Goal: Task Accomplishment & Management: Complete application form

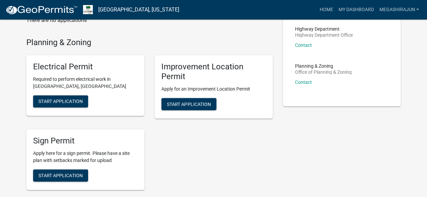
scroll to position [51, 0]
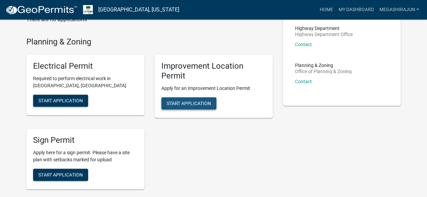
click at [191, 102] on span "Start Application" at bounding box center [189, 103] width 44 height 5
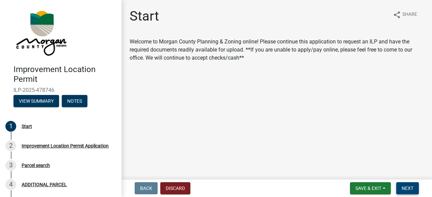
click at [412, 188] on span "Next" at bounding box center [407, 188] width 12 height 5
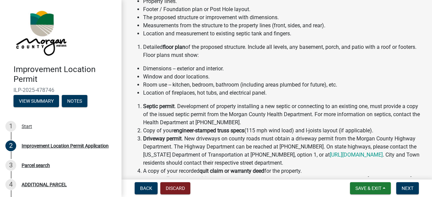
scroll to position [226, 0]
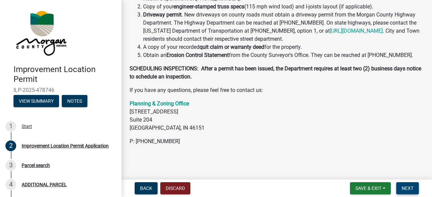
click at [410, 188] on span "Next" at bounding box center [407, 188] width 12 height 5
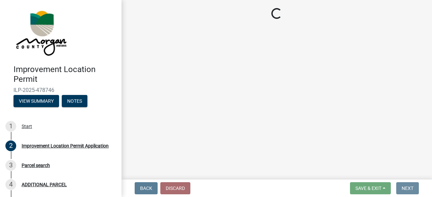
scroll to position [0, 0]
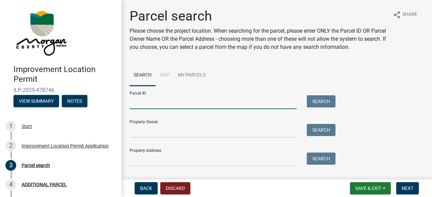
click at [186, 105] on input "Parcel ID:" at bounding box center [213, 102] width 167 height 14
type input "55-06-23-290-017.000-011"
click at [325, 105] on button "Search" at bounding box center [321, 101] width 29 height 12
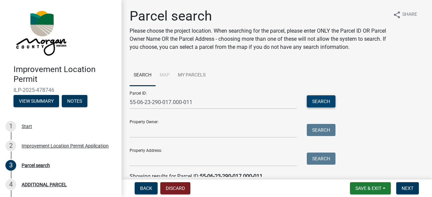
scroll to position [62, 0]
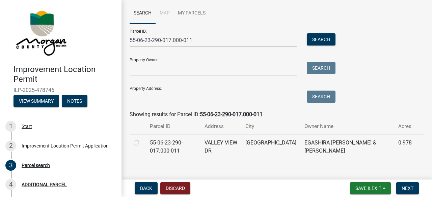
click at [142, 139] on label at bounding box center [142, 139] width 0 height 0
click at [142, 142] on input "radio" at bounding box center [144, 141] width 4 height 4
radio input "true"
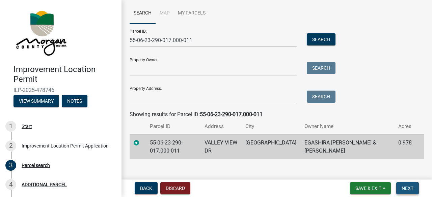
click at [409, 186] on span "Next" at bounding box center [407, 188] width 12 height 5
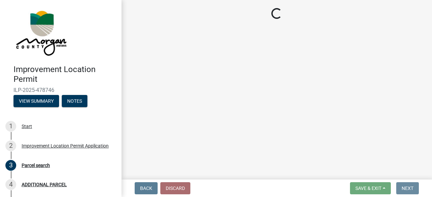
scroll to position [0, 0]
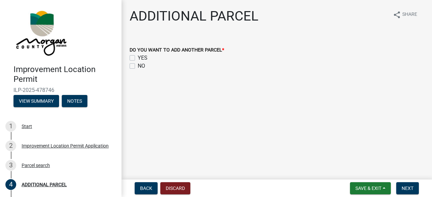
click at [138, 57] on label "YES" at bounding box center [143, 58] width 10 height 8
click at [138, 57] on input "YES" at bounding box center [140, 56] width 4 height 4
checkbox input "true"
checkbox input "false"
click at [409, 187] on span "Next" at bounding box center [407, 188] width 12 height 5
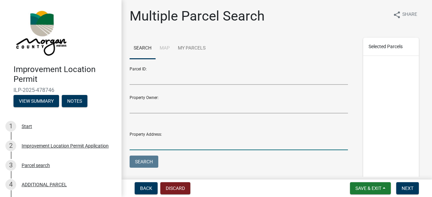
click at [160, 144] on input "Property Address:" at bounding box center [239, 144] width 218 height 14
type input "[STREET_ADDRESS]"
click at [139, 164] on button "Search" at bounding box center [144, 162] width 29 height 12
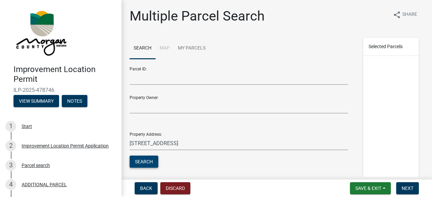
scroll to position [86, 0]
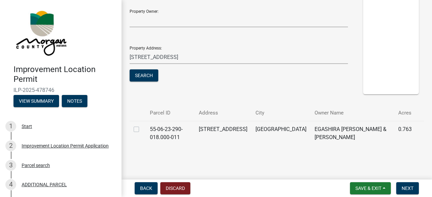
click at [142, 125] on label at bounding box center [142, 125] width 0 height 0
click at [142, 130] on input "checkbox" at bounding box center [144, 127] width 4 height 4
checkbox input "true"
click at [412, 191] on span "Next" at bounding box center [407, 188] width 12 height 5
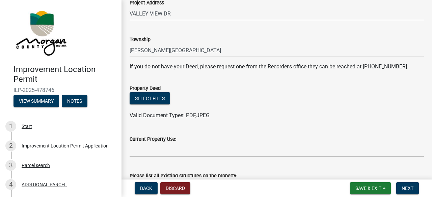
scroll to position [49, 0]
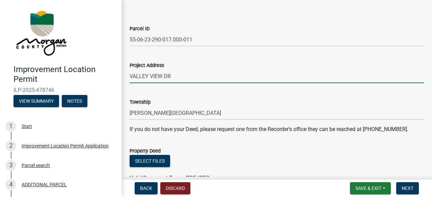
click at [130, 76] on input "VALLEY VIEW DR" at bounding box center [277, 76] width 294 height 14
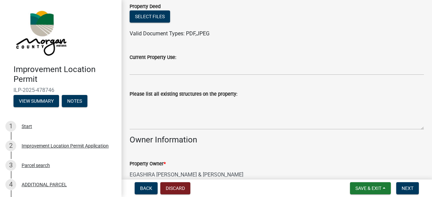
scroll to position [196, 0]
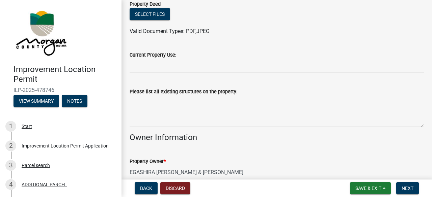
type input "[STREET_ADDRESS]"
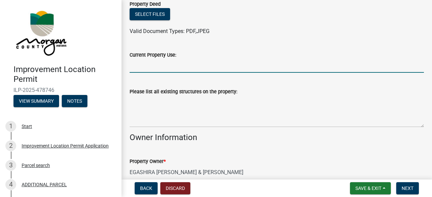
click at [153, 69] on input "Current Property Use:" at bounding box center [277, 66] width 294 height 14
type input "S"
type input "s"
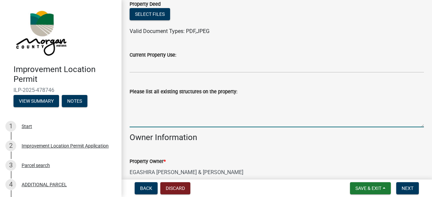
click at [194, 119] on textarea "Please list all existing structures on the property:" at bounding box center [277, 112] width 294 height 32
type textarea "w"
type textarea "A"
type textarea "Small shed."
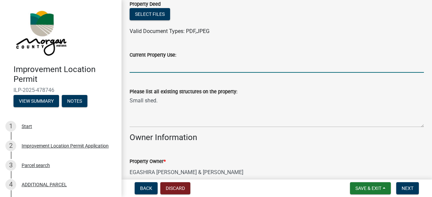
click at [187, 69] on input "Current Property Use:" at bounding box center [277, 66] width 294 height 14
type input "s"
type input "S"
type input "N"
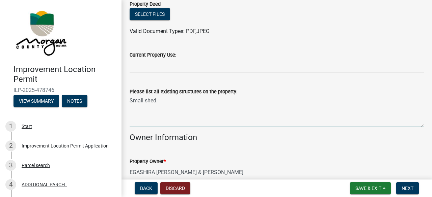
click at [219, 96] on textarea "Small shed." at bounding box center [277, 112] width 294 height 32
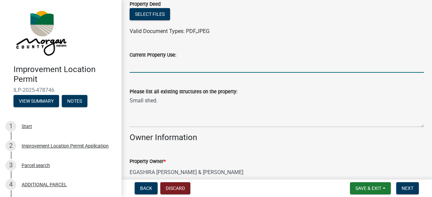
click at [189, 68] on input "Current Property Use:" at bounding box center [277, 66] width 294 height 14
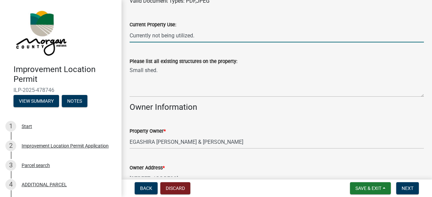
type input "Currently not being utilized."
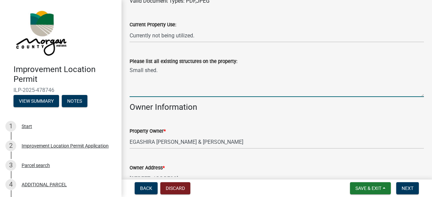
click at [164, 68] on textarea "Small shed." at bounding box center [277, 81] width 294 height 32
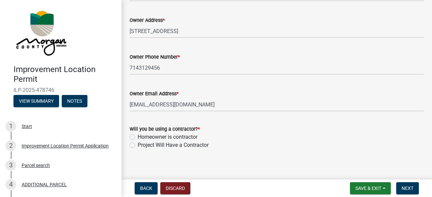
scroll to position [378, 0]
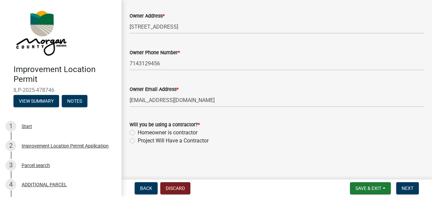
type textarea "Small shed in poor condition that will be removed after pole barn is built."
click at [138, 141] on label "Project Will Have a Contractor" at bounding box center [173, 141] width 71 height 8
click at [138, 141] on input "Project Will Have a Contractor" at bounding box center [140, 139] width 4 height 4
radio input "true"
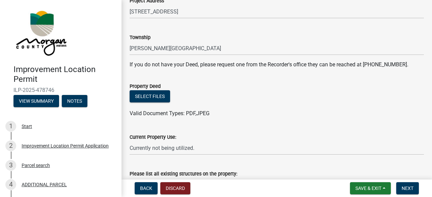
scroll to position [99, 0]
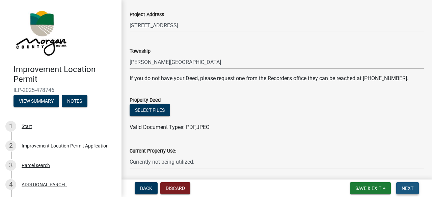
click at [408, 187] on span "Next" at bounding box center [407, 188] width 12 height 5
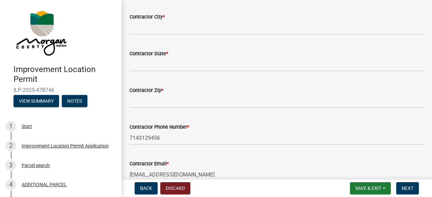
scroll to position [159, 0]
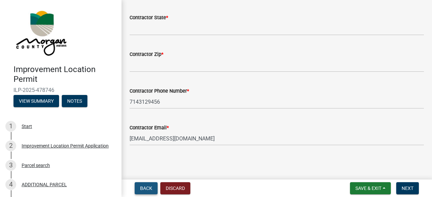
click at [152, 187] on span "Back" at bounding box center [146, 188] width 12 height 5
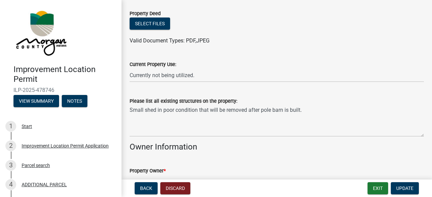
scroll to position [187, 0]
click at [403, 188] on span "Update" at bounding box center [404, 188] width 17 height 5
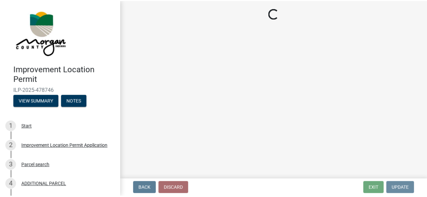
scroll to position [0, 0]
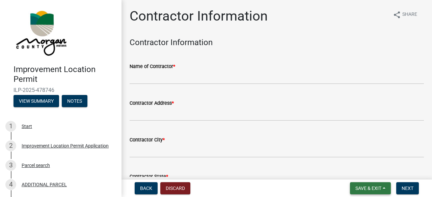
click at [384, 189] on button "Save & Exit" at bounding box center [370, 188] width 41 height 12
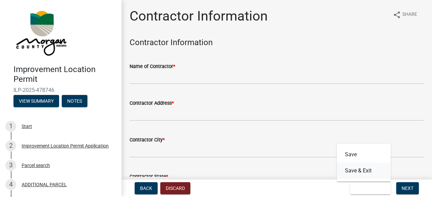
click at [370, 170] on button "Save & Exit" at bounding box center [364, 171] width 54 height 16
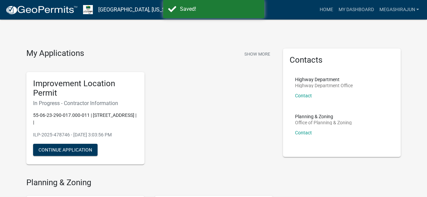
click at [173, 104] on div "Improvement Location Permit In Progress - Contractor Information 55-06-23-290-0…" at bounding box center [149, 119] width 256 height 104
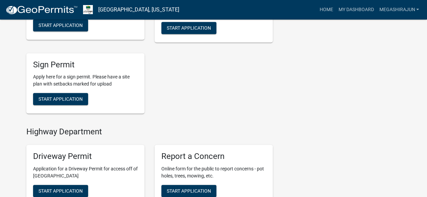
scroll to position [217, 0]
